Goal: Task Accomplishment & Management: Use online tool/utility

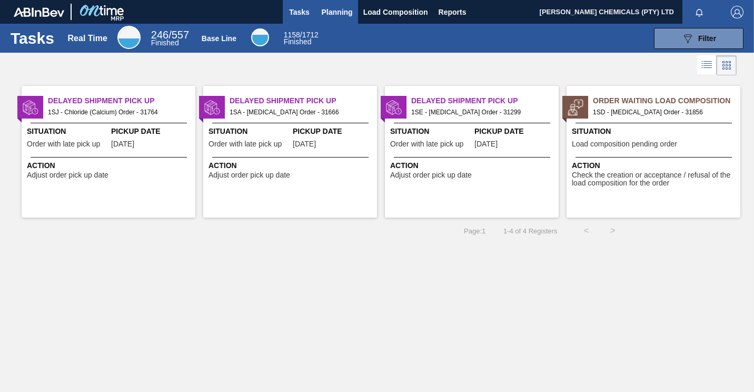
click at [336, 2] on button "Planning" at bounding box center [337, 12] width 42 height 24
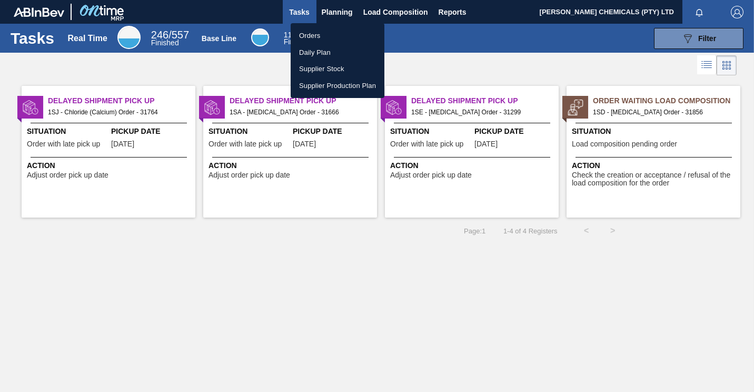
click at [315, 38] on li "Orders" at bounding box center [338, 35] width 94 height 17
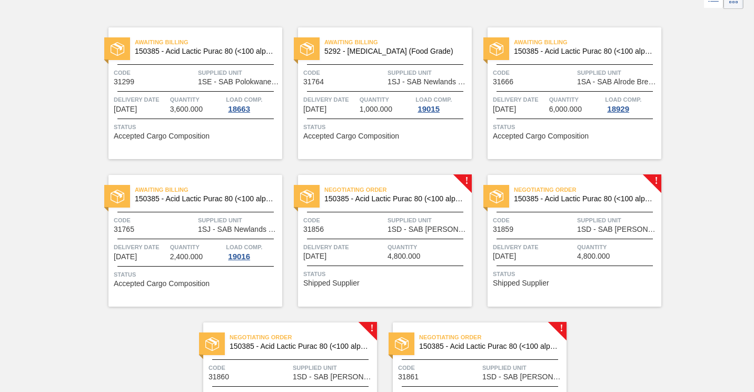
scroll to position [105, 0]
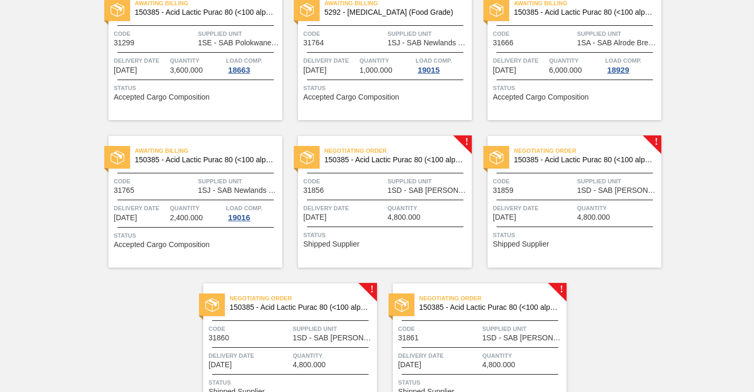
click at [388, 209] on span "Quantity" at bounding box center [429, 208] width 82 height 11
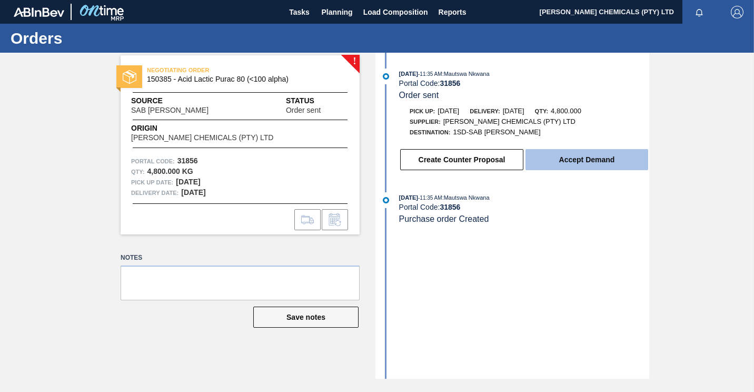
click at [549, 168] on button "Accept Demand" at bounding box center [586, 159] width 123 height 21
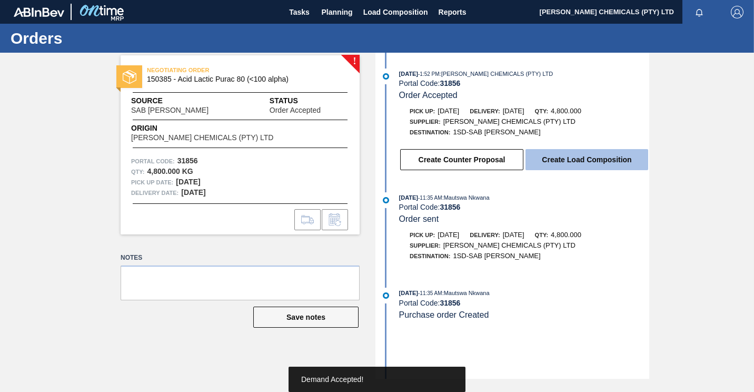
click at [556, 170] on button "Create Load Composition" at bounding box center [586, 159] width 123 height 21
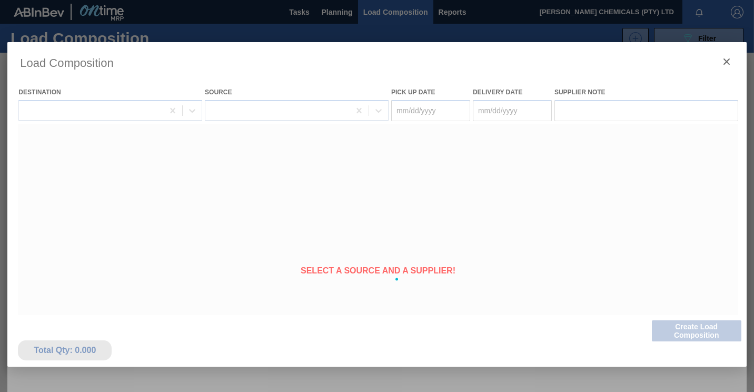
type Date "[DATE]"
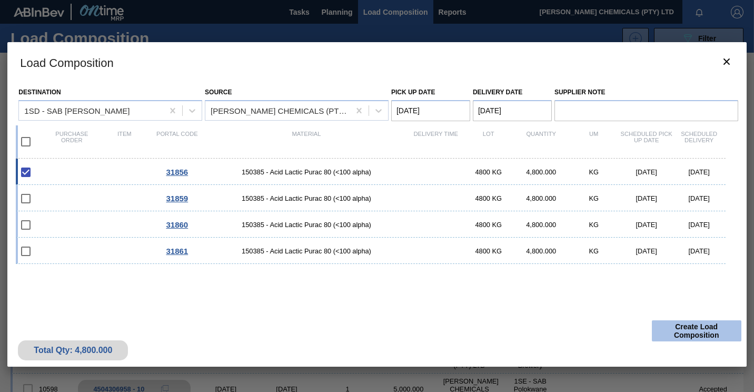
click at [664, 328] on button "Create Load Composition" at bounding box center [697, 330] width 90 height 21
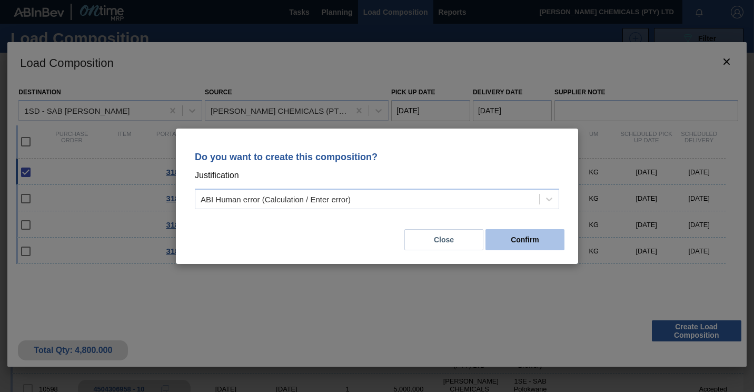
click at [515, 247] on button "Confirm" at bounding box center [524, 239] width 79 height 21
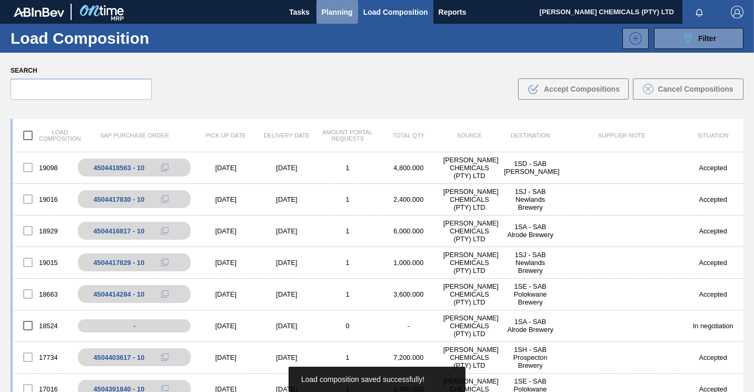
click at [329, 15] on span "Planning" at bounding box center [337, 12] width 31 height 13
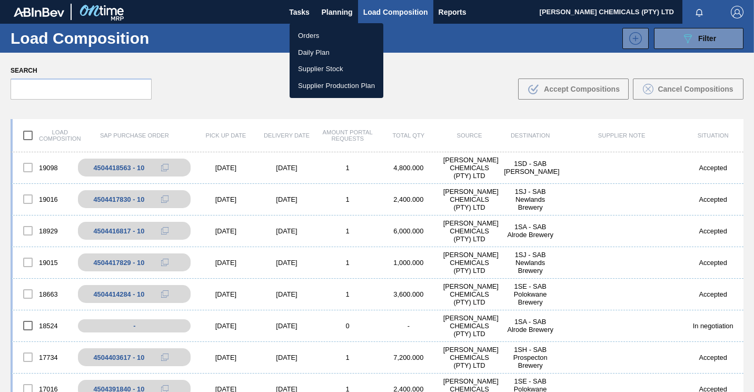
click at [313, 35] on li "Orders" at bounding box center [337, 35] width 94 height 17
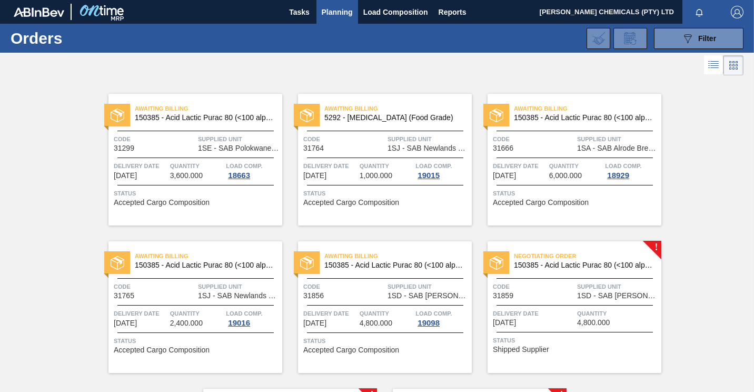
click at [562, 300] on div "Negotiating Order 150385 - Acid Lactic Purac 80 (<100 alpha) Code 31859 Supplie…" at bounding box center [575, 307] width 174 height 132
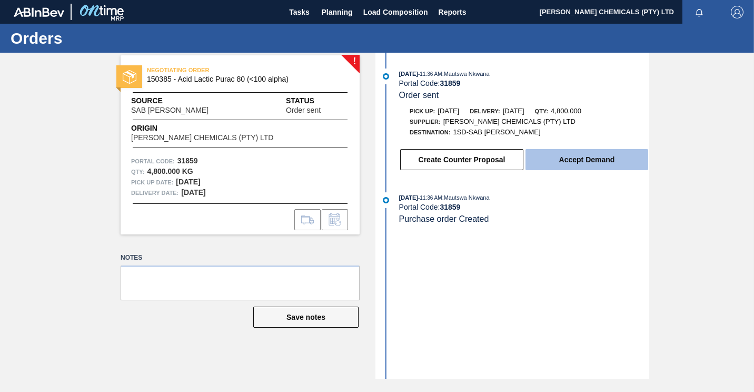
click at [572, 164] on button "Accept Demand" at bounding box center [586, 159] width 123 height 21
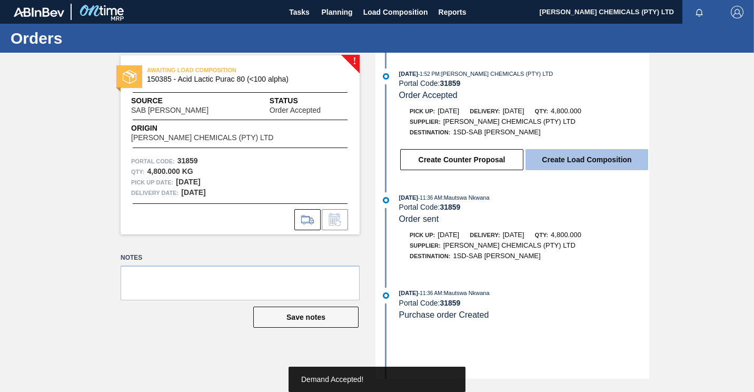
click at [602, 162] on button "Create Load Composition" at bounding box center [586, 159] width 123 height 21
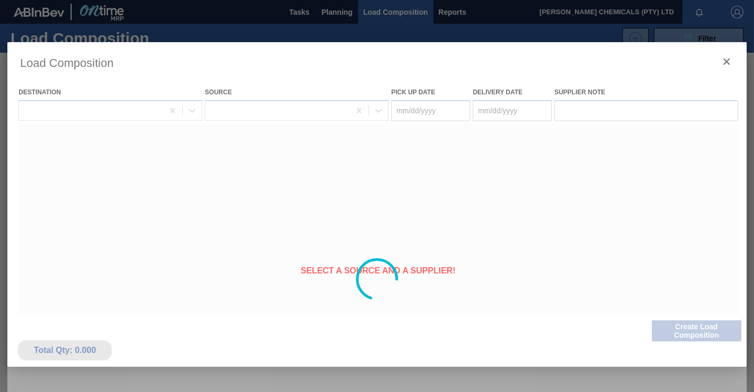
type Date "[DATE]"
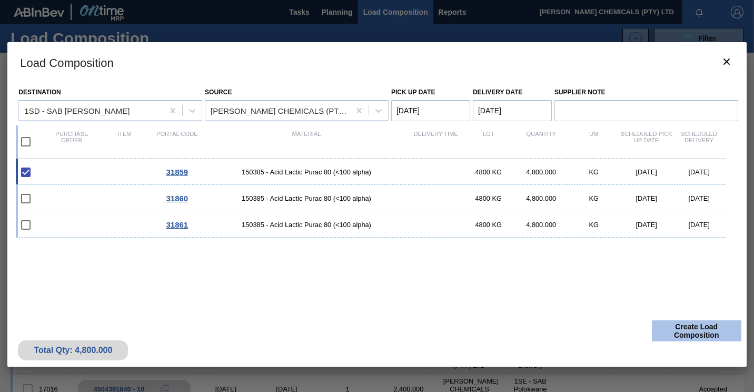
click at [695, 333] on button "Create Load Composition" at bounding box center [697, 330] width 90 height 21
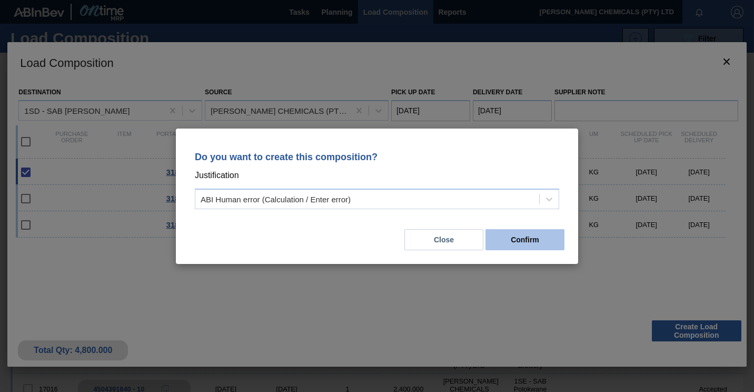
click at [522, 240] on button "Confirm" at bounding box center [524, 239] width 79 height 21
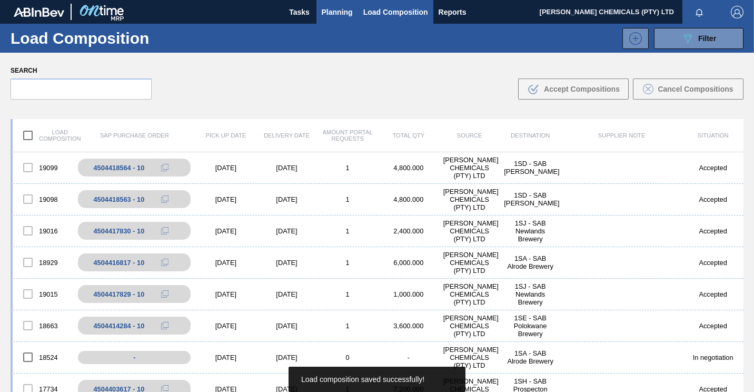
click at [335, 12] on span "Planning" at bounding box center [337, 12] width 31 height 13
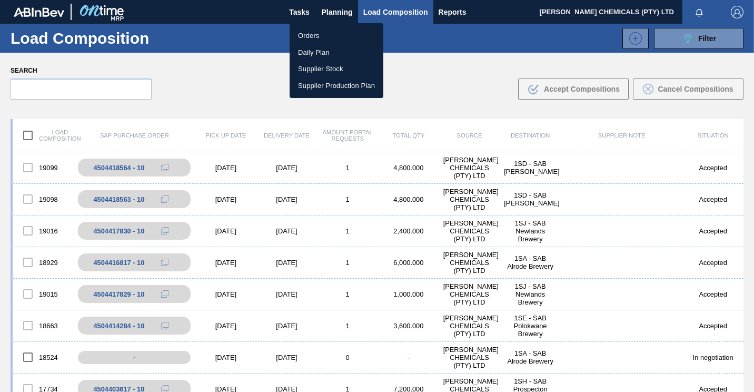
click at [313, 38] on li "Orders" at bounding box center [337, 35] width 94 height 17
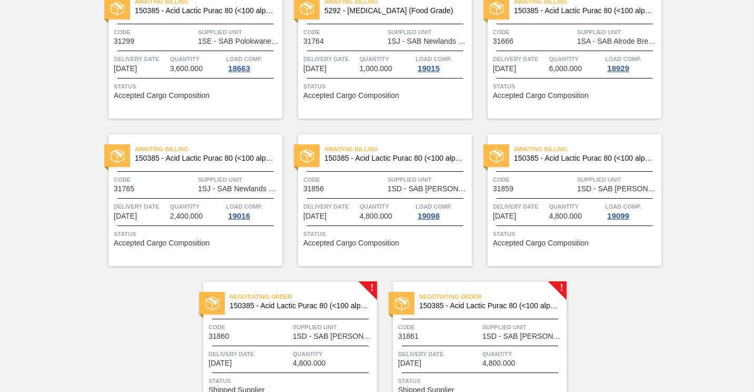
scroll to position [158, 0]
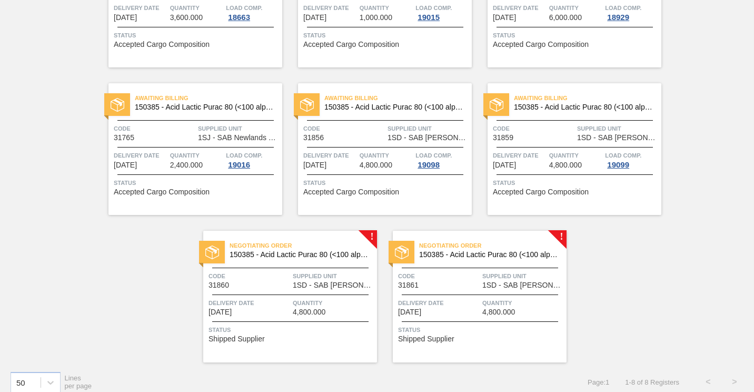
click at [312, 272] on span "Supplied Unit" at bounding box center [334, 276] width 82 height 11
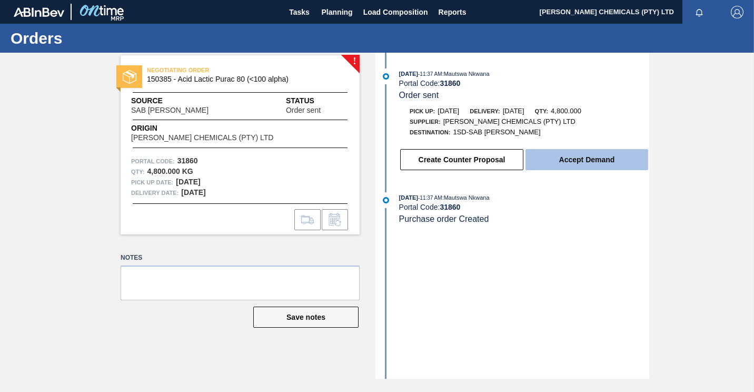
click at [559, 164] on button "Accept Demand" at bounding box center [586, 159] width 123 height 21
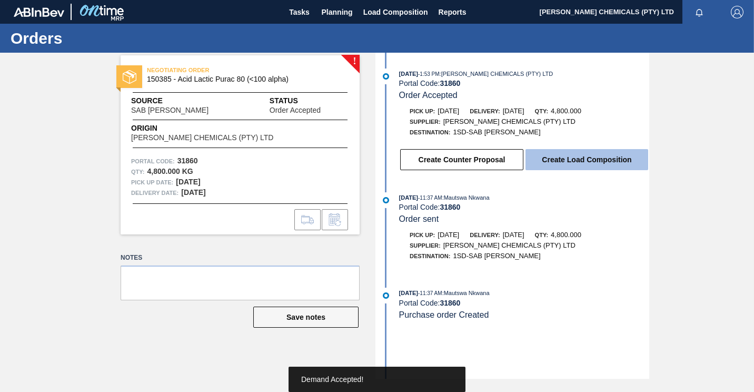
click at [566, 161] on button "Create Load Composition" at bounding box center [586, 159] width 123 height 21
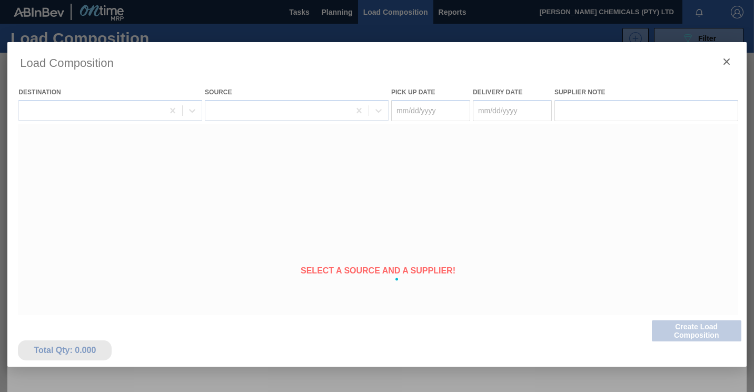
type Date "[DATE]"
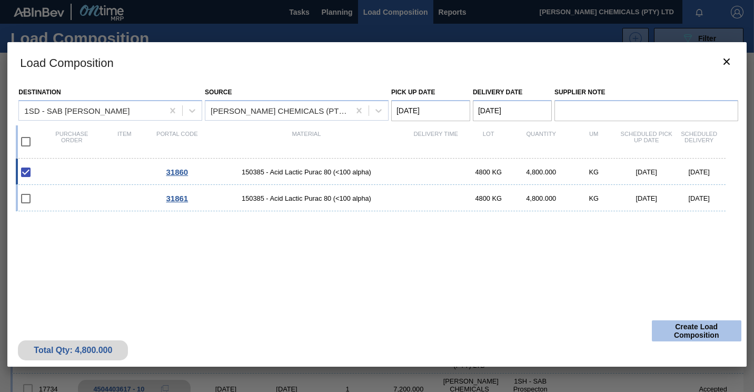
click at [686, 330] on button "Create Load Composition" at bounding box center [697, 330] width 90 height 21
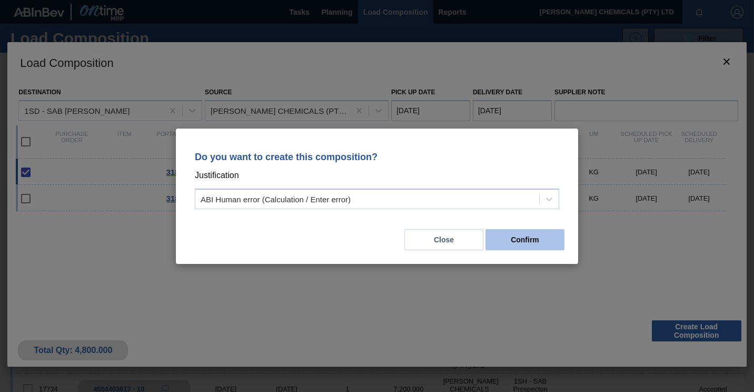
click at [519, 242] on button "Confirm" at bounding box center [524, 239] width 79 height 21
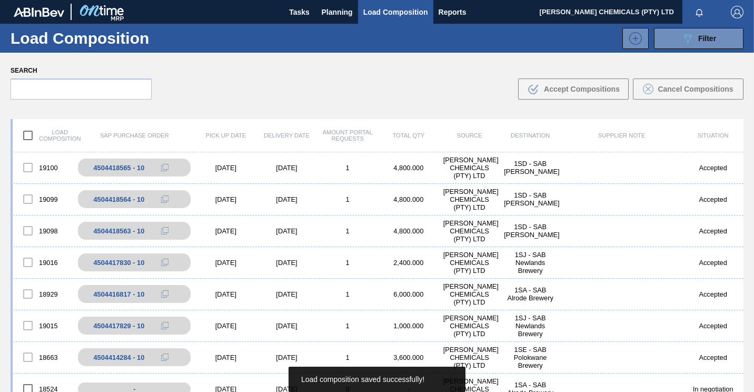
drag, startPoint x: 333, startPoint y: 7, endPoint x: 360, endPoint y: 53, distance: 53.1
click at [333, 7] on span "Planning" at bounding box center [337, 12] width 31 height 13
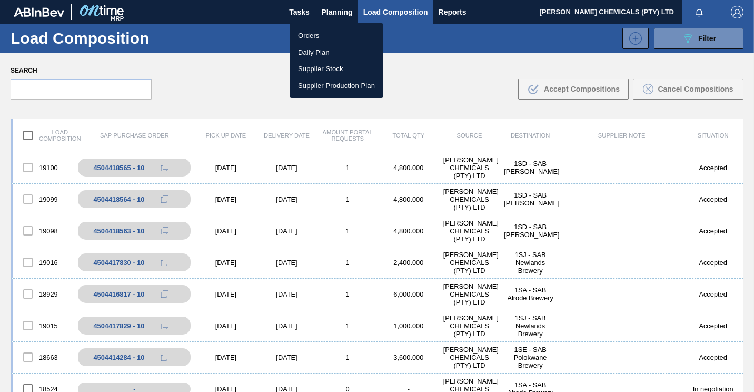
click at [318, 36] on li "Orders" at bounding box center [337, 35] width 94 height 17
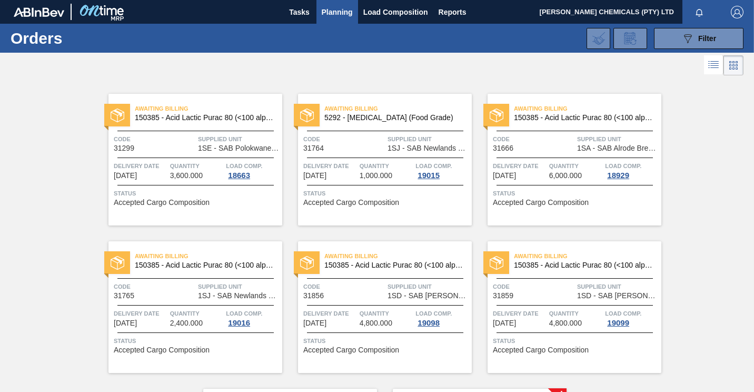
scroll to position [167, 0]
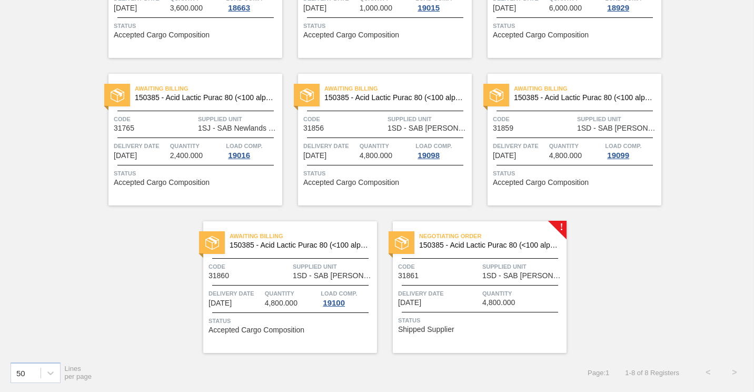
click at [504, 295] on span "Quantity" at bounding box center [523, 293] width 82 height 11
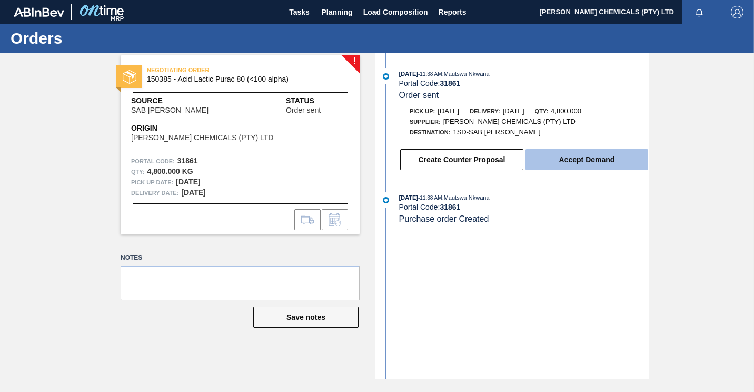
click at [565, 157] on button "Accept Demand" at bounding box center [586, 159] width 123 height 21
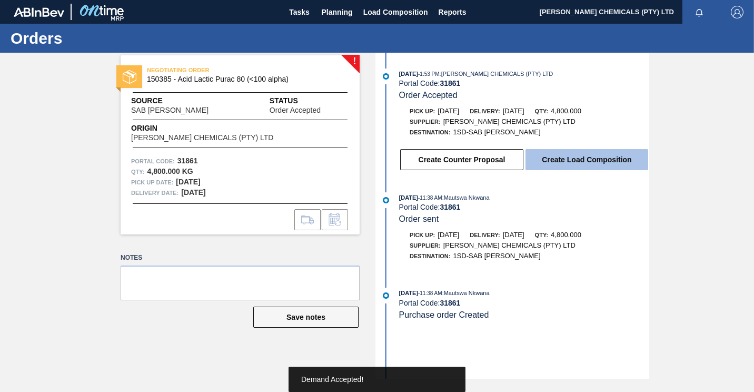
click at [569, 156] on button "Create Load Composition" at bounding box center [586, 159] width 123 height 21
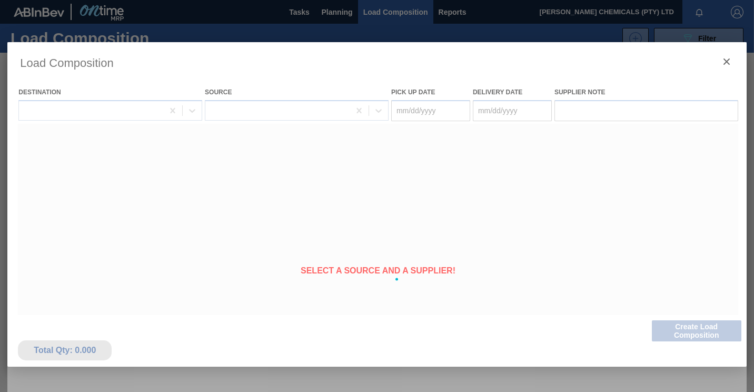
type Date "[DATE]"
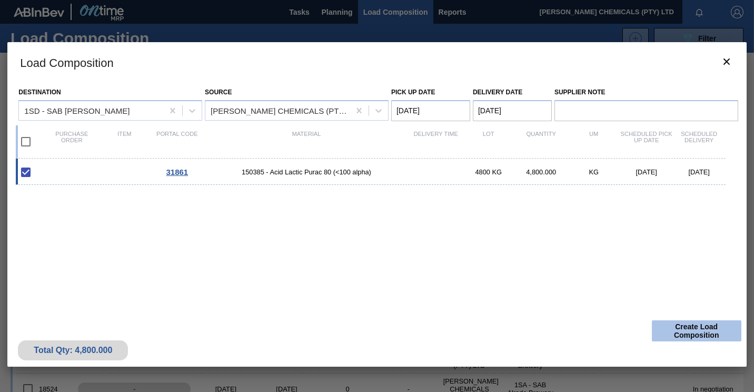
click at [659, 324] on button "Create Load Composition" at bounding box center [697, 330] width 90 height 21
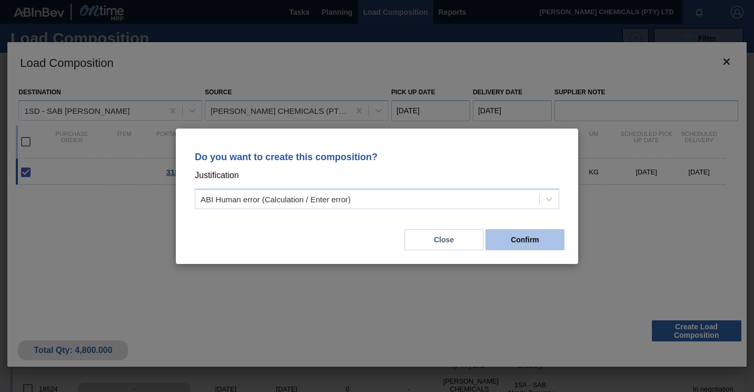
click at [538, 237] on button "Confirm" at bounding box center [524, 239] width 79 height 21
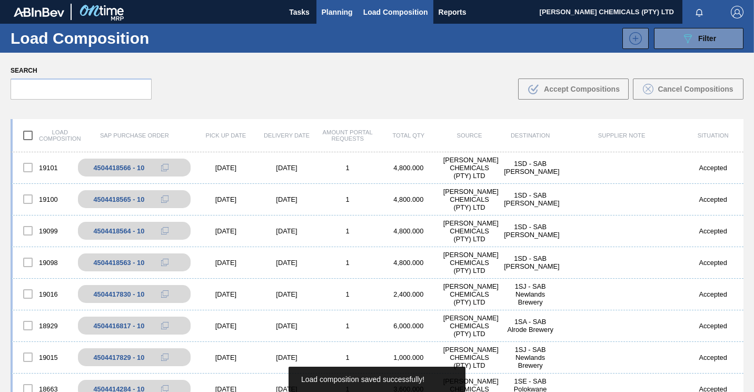
click at [334, 15] on span "Planning" at bounding box center [337, 12] width 31 height 13
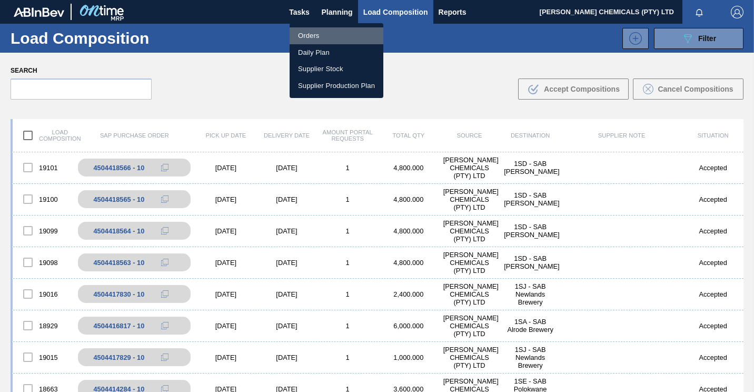
drag, startPoint x: 304, startPoint y: 36, endPoint x: 340, endPoint y: 37, distance: 35.8
click at [304, 36] on li "Orders" at bounding box center [337, 35] width 94 height 17
